Goal: Transaction & Acquisition: Purchase product/service

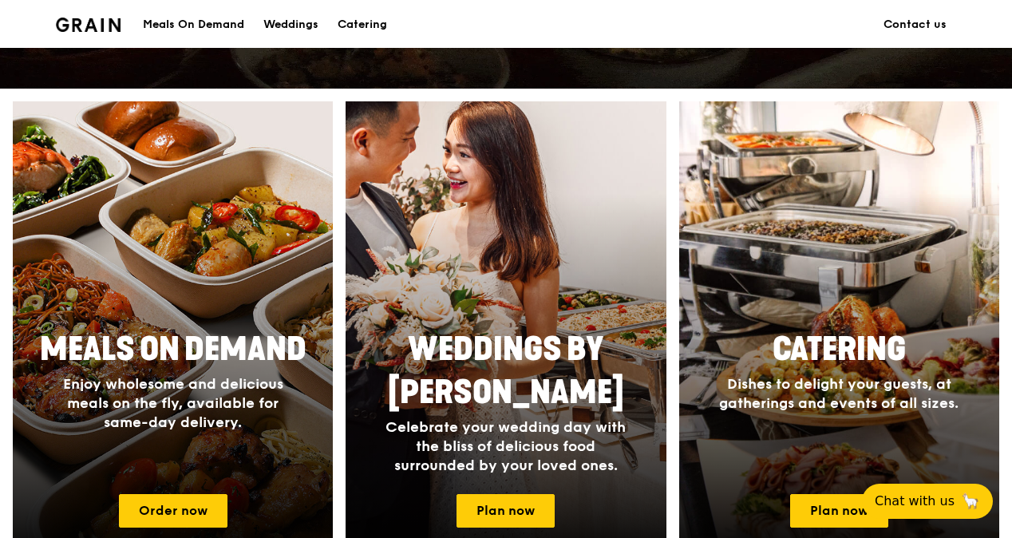
scroll to position [670, 0]
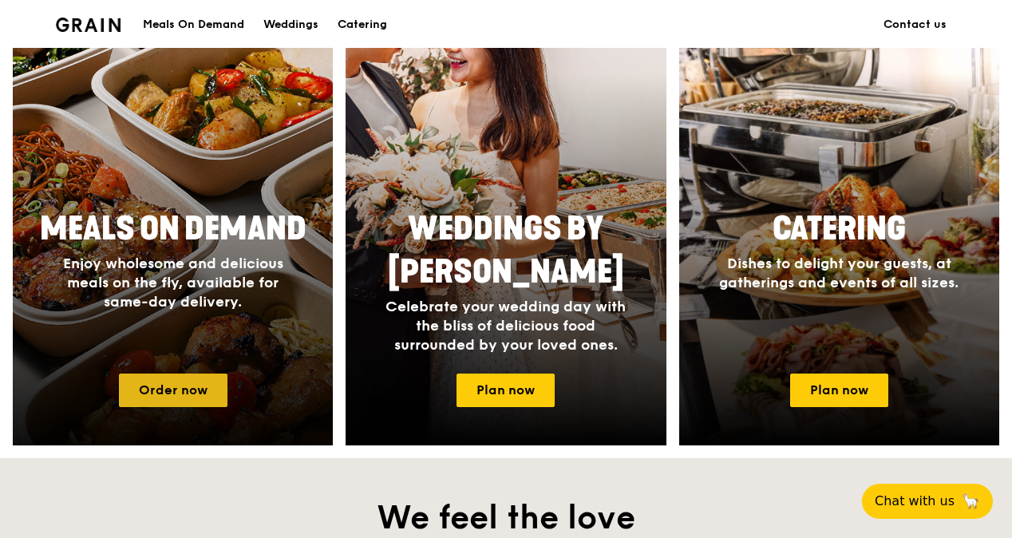
click at [175, 375] on link "Order now" at bounding box center [173, 390] width 108 height 34
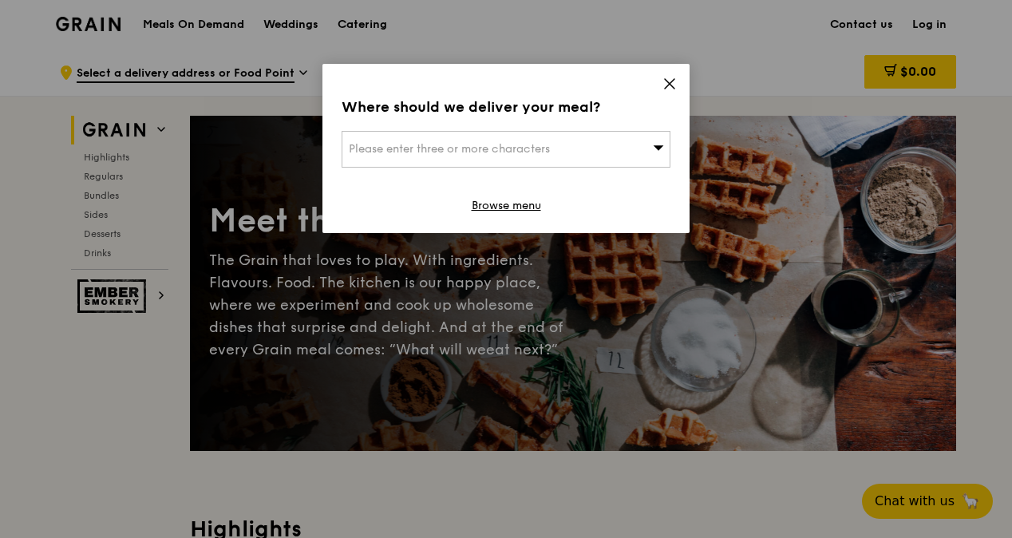
click at [675, 89] on icon at bounding box center [669, 84] width 14 height 14
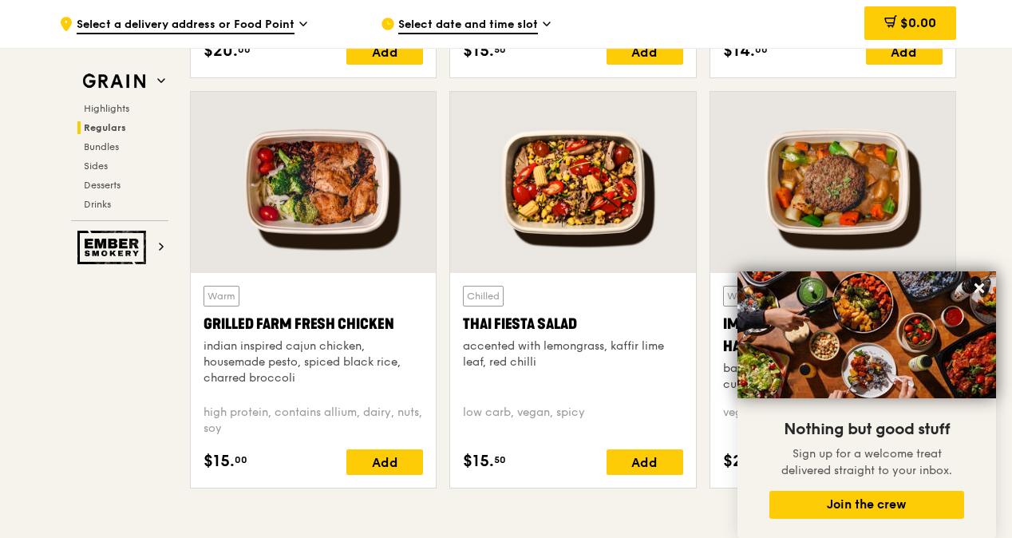
scroll to position [1804, 0]
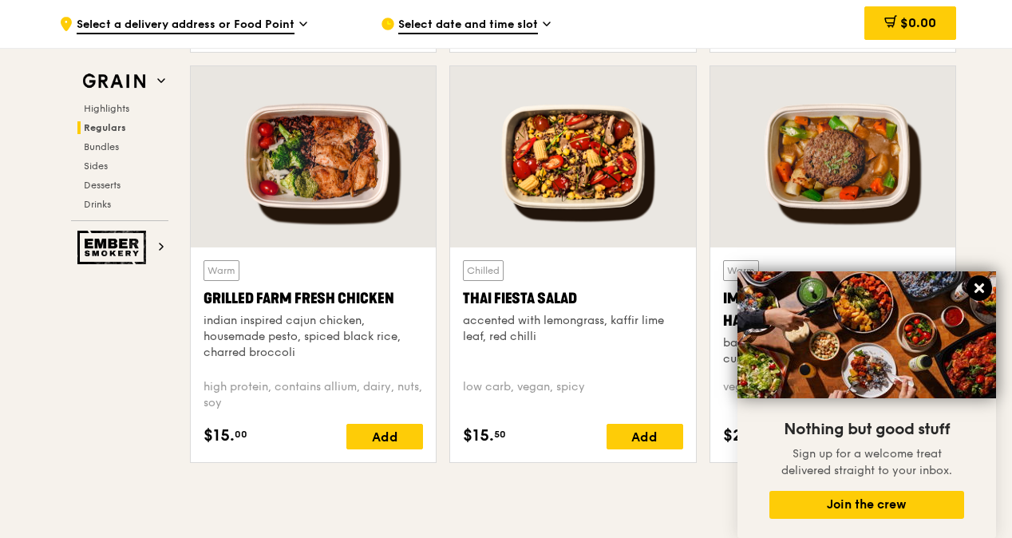
click at [978, 287] on icon at bounding box center [979, 288] width 10 height 10
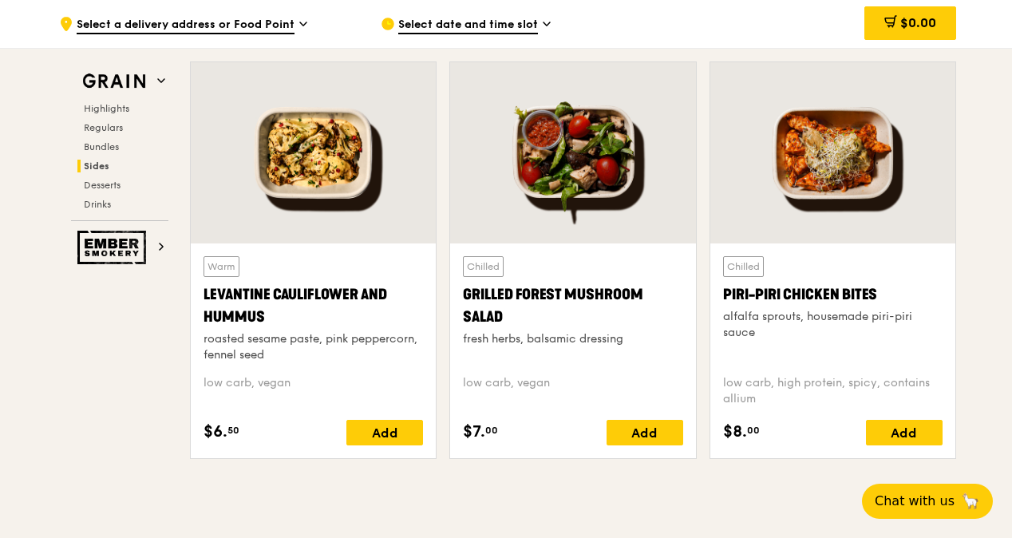
scroll to position [4030, 0]
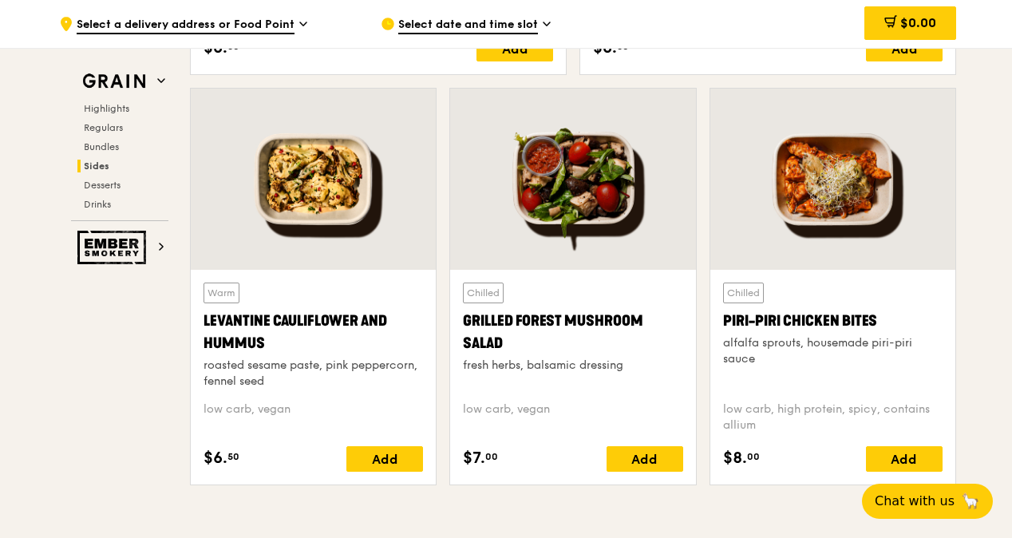
scroll to position [670, 0]
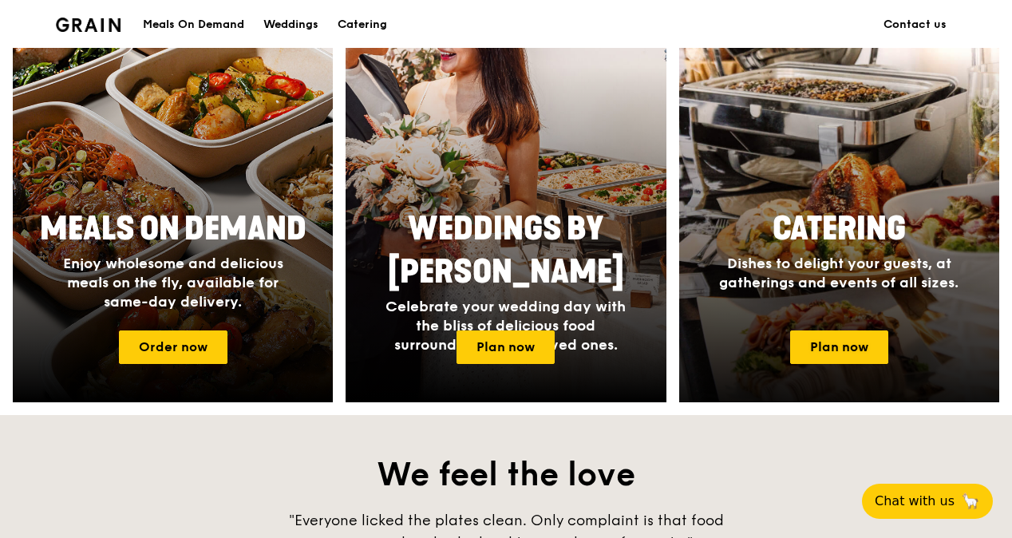
click at [791, 250] on div "Catering Dishes to delight your guests, at gatherings and events of all sizes." at bounding box center [838, 249] width 319 height 97
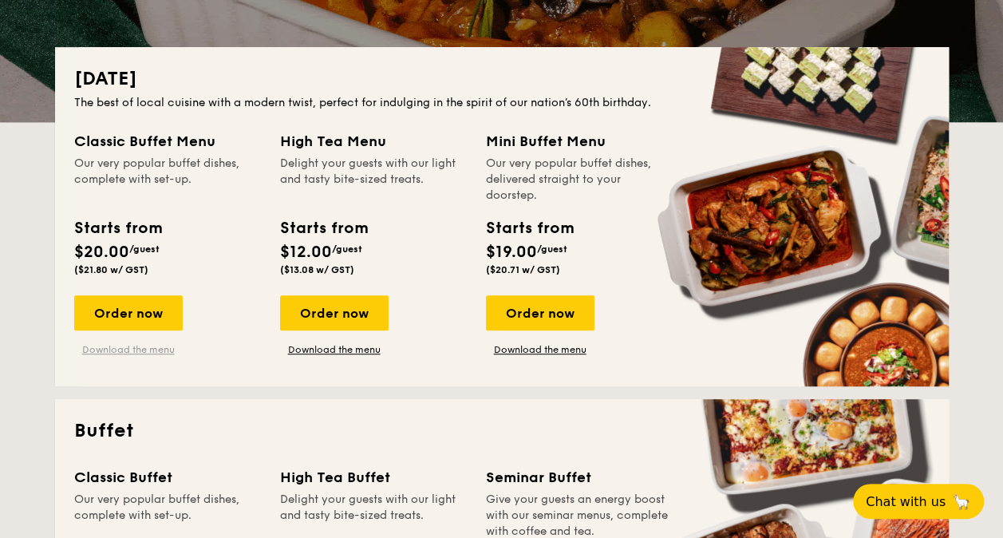
click at [162, 351] on link "Download the menu" at bounding box center [128, 349] width 108 height 13
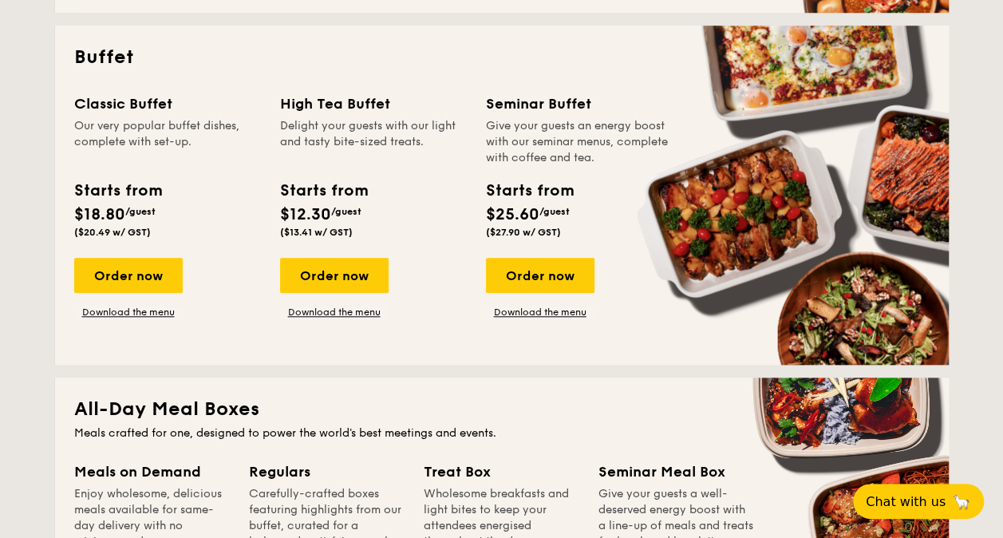
scroll to position [732, 0]
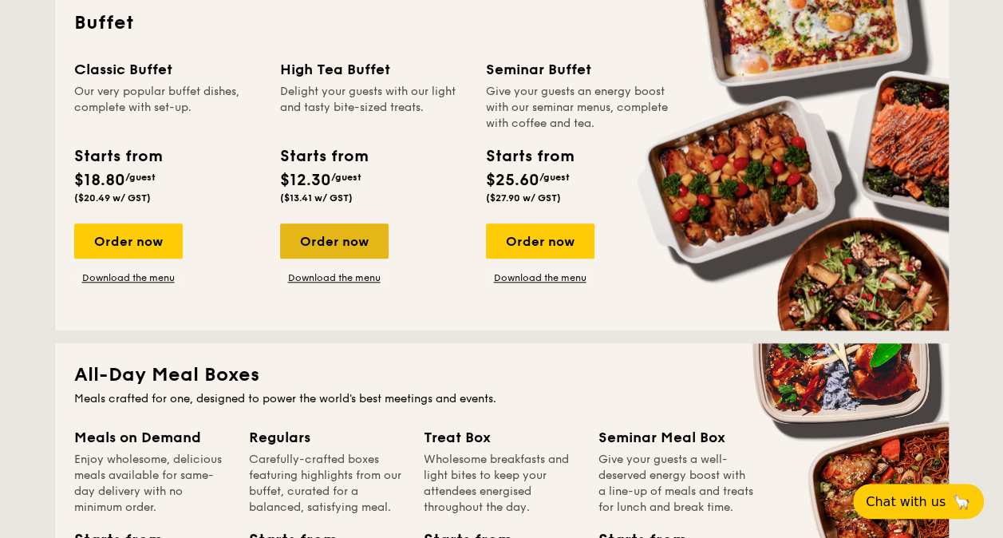
click at [360, 246] on div "Order now" at bounding box center [334, 240] width 108 height 35
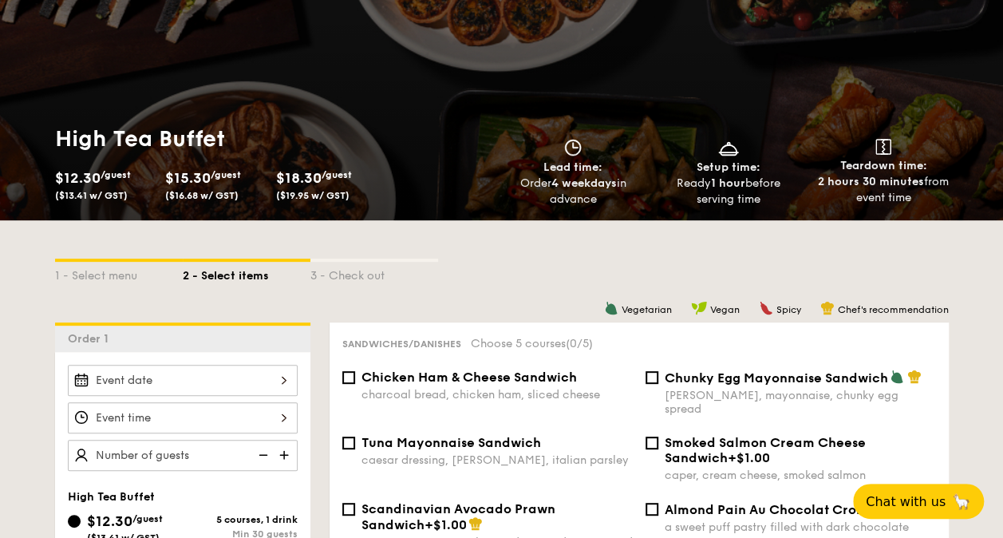
scroll to position [232, 0]
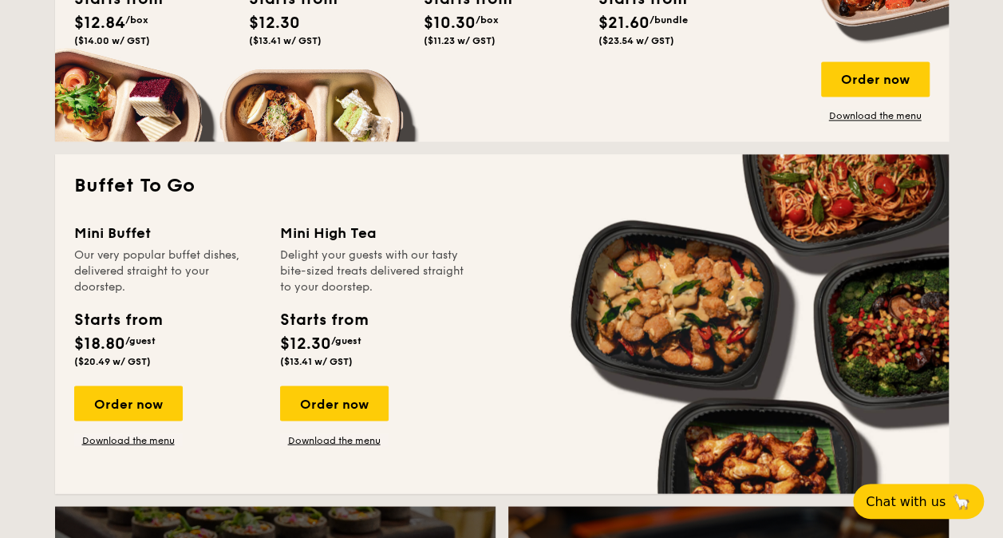
scroll to position [1273, 0]
click at [164, 443] on link "Download the menu" at bounding box center [128, 439] width 108 height 13
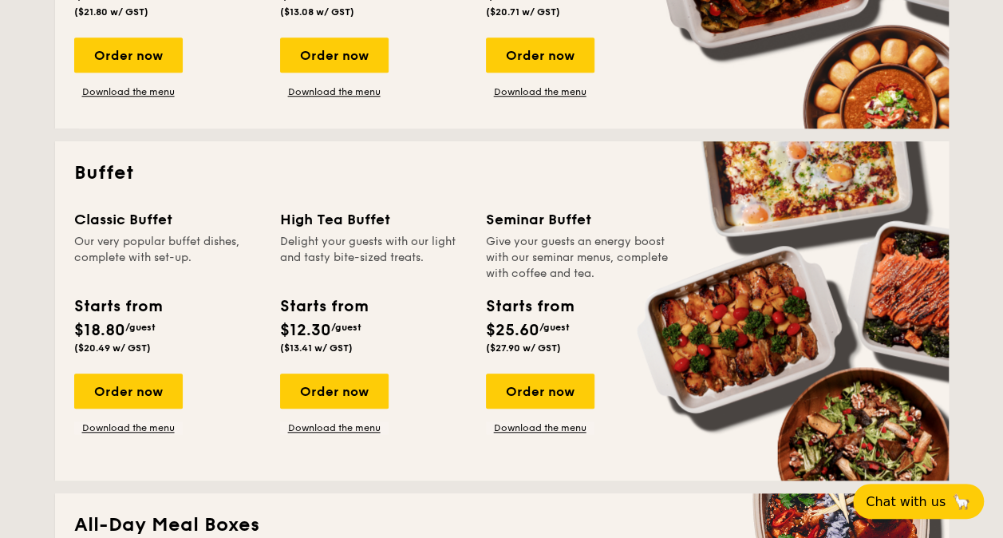
scroll to position [582, 0]
click at [562, 402] on div "Order now" at bounding box center [540, 390] width 108 height 35
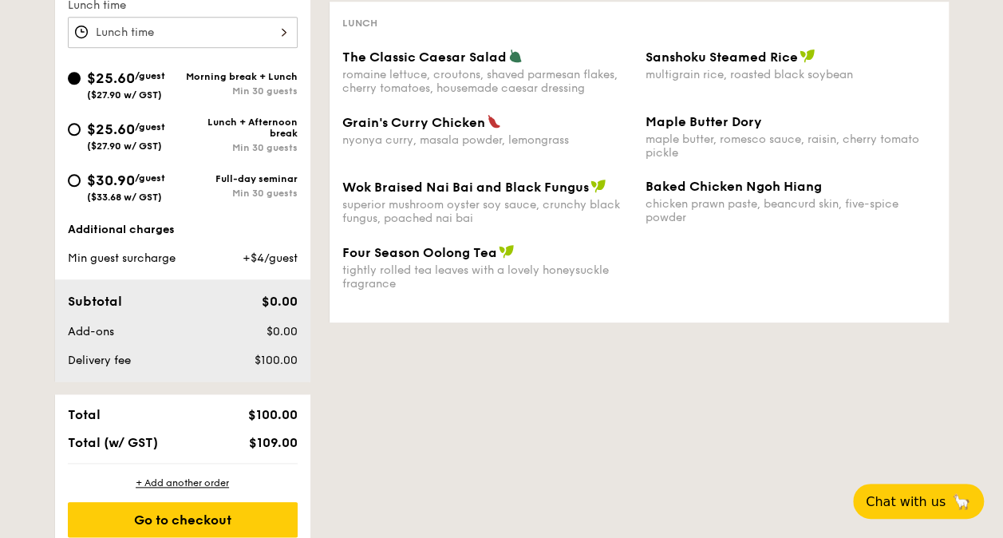
scroll to position [657, 0]
